Goal: Check status

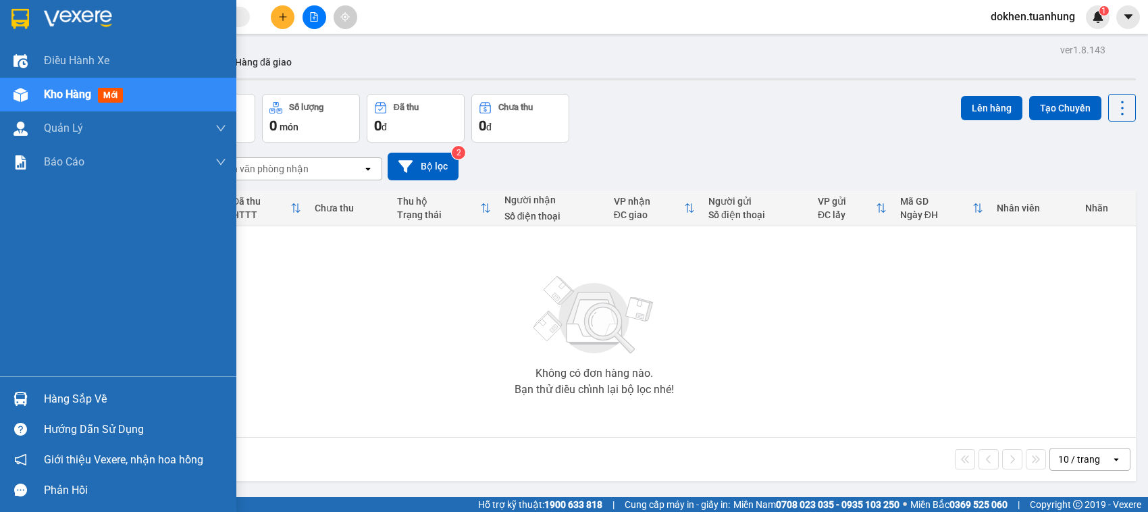
click at [59, 397] on div "Hàng sắp về" at bounding box center [135, 399] width 182 height 20
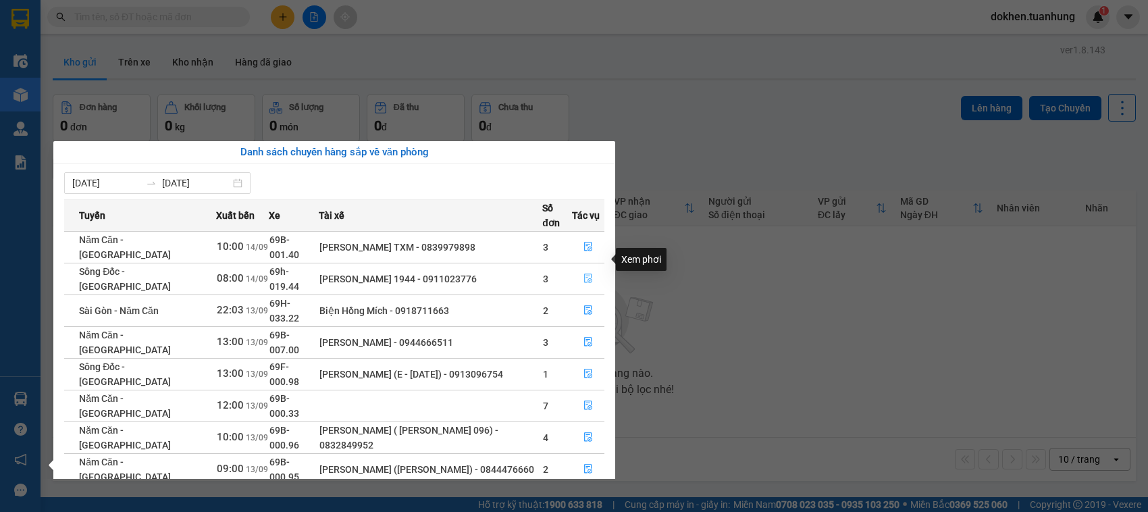
click at [587, 273] on icon "file-done" at bounding box center [588, 277] width 8 height 9
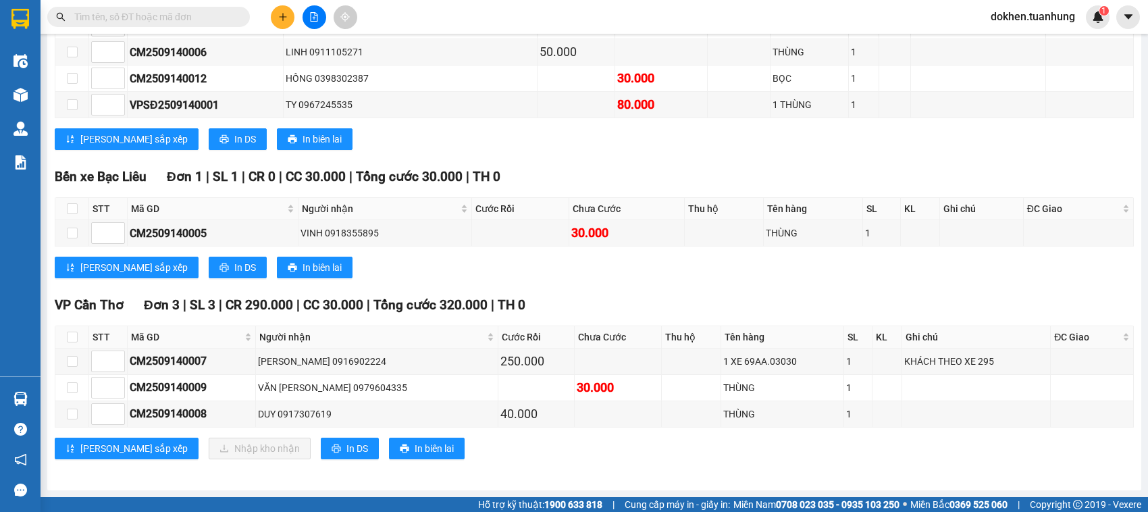
scroll to position [608, 0]
click at [93, 352] on input at bounding box center [108, 361] width 32 height 20
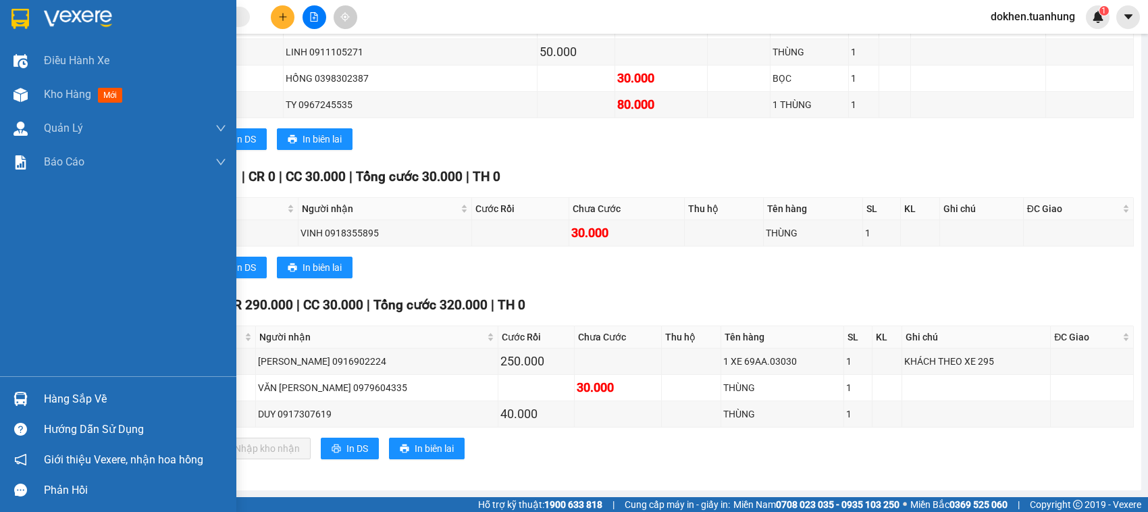
click at [65, 258] on div "Điều hành xe Kho hàng mới Quản Lý Quản lý chuyến Quản lý khách hàng Quản lý khá…" at bounding box center [118, 210] width 236 height 332
